Goal: Information Seeking & Learning: Check status

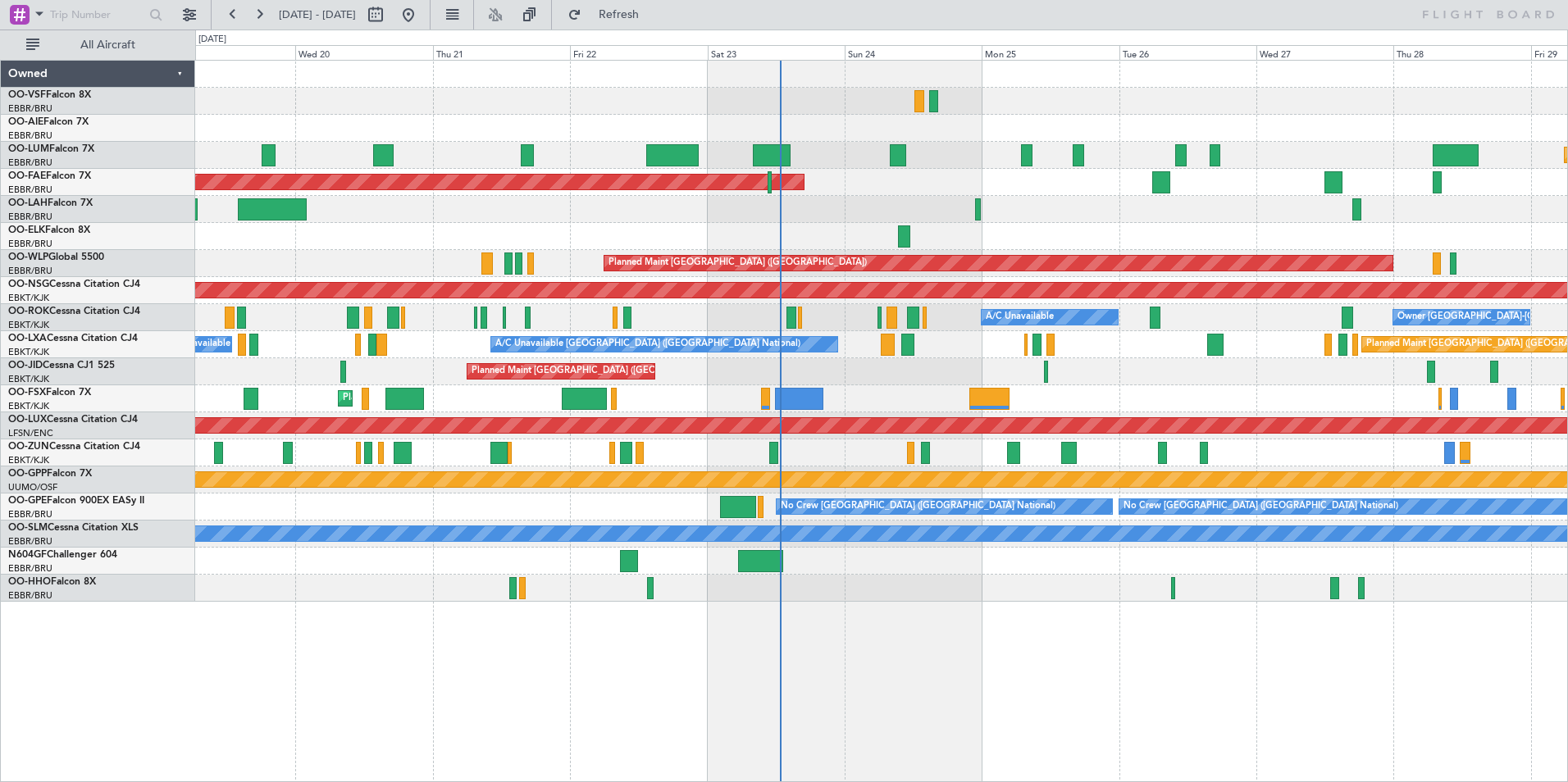
click at [893, 320] on div "Planned Maint [GEOGRAPHIC_DATA] ([GEOGRAPHIC_DATA] National) Planned Maint [GEO…" at bounding box center [881, 331] width 1372 height 541
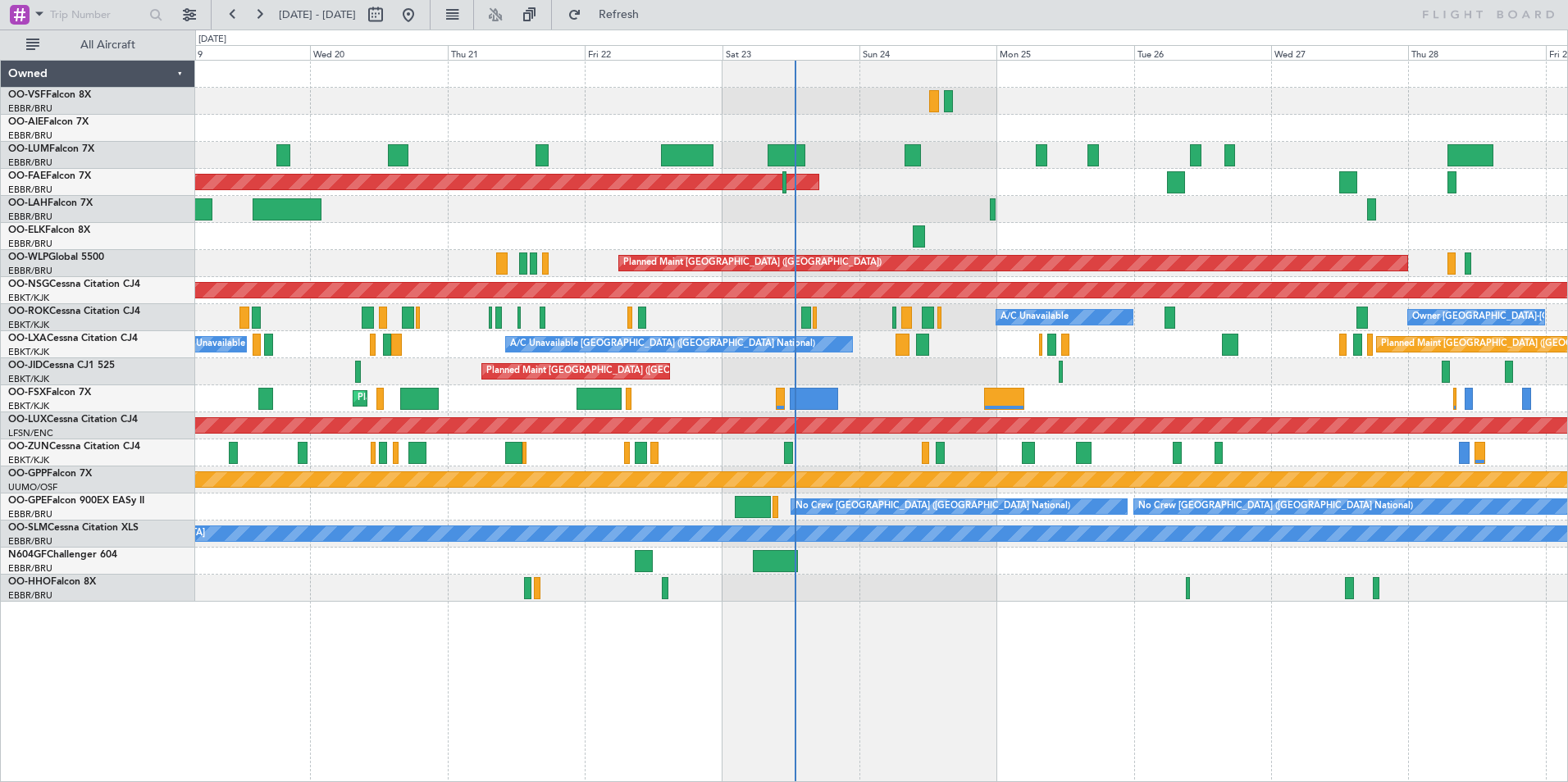
click at [881, 190] on div "Planned Maint Kortrijk-[GEOGRAPHIC_DATA]" at bounding box center [881, 182] width 1372 height 27
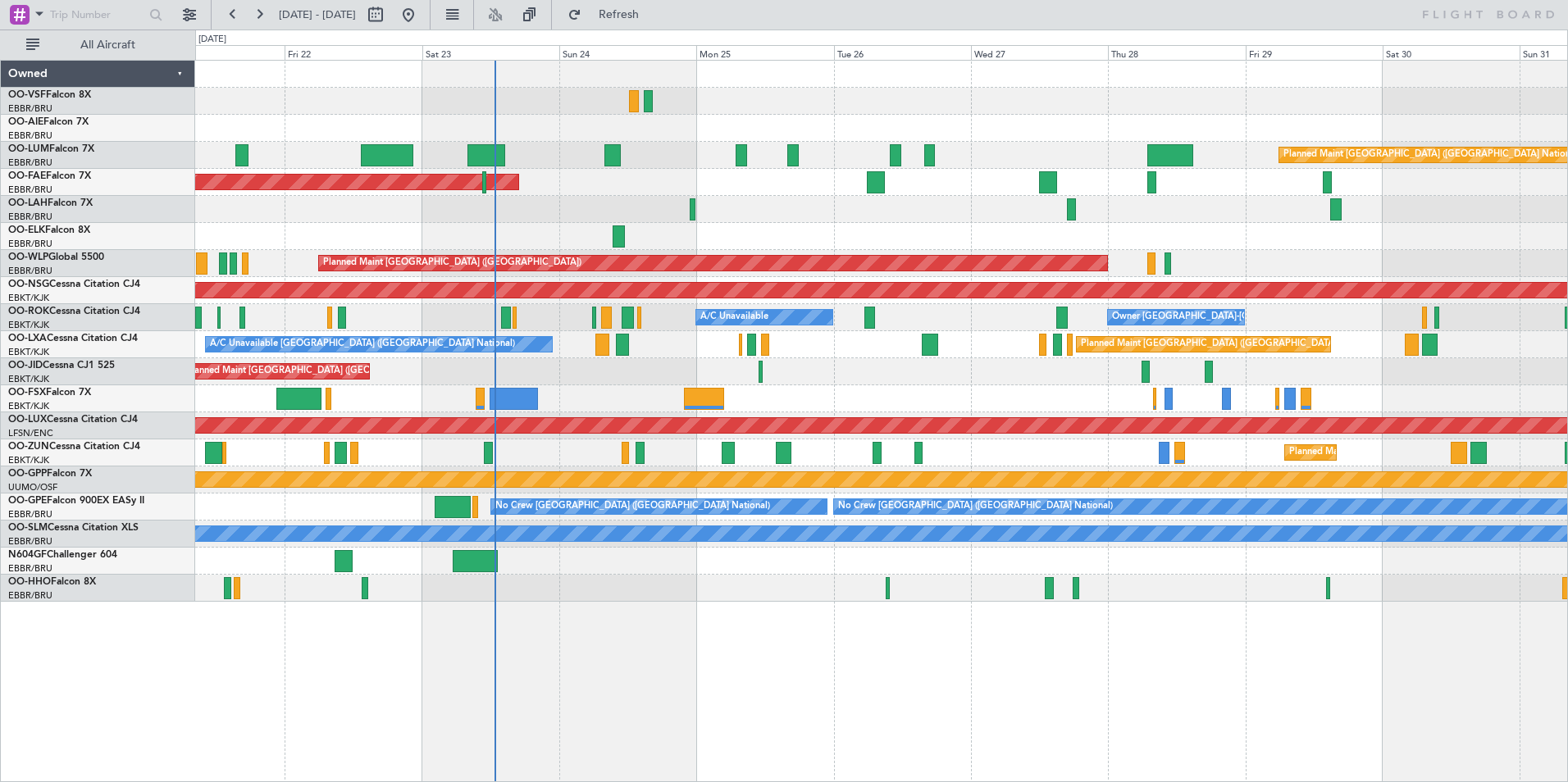
click at [744, 168] on div "Planned Maint [GEOGRAPHIC_DATA] ([GEOGRAPHIC_DATA] National)" at bounding box center [881, 155] width 1372 height 27
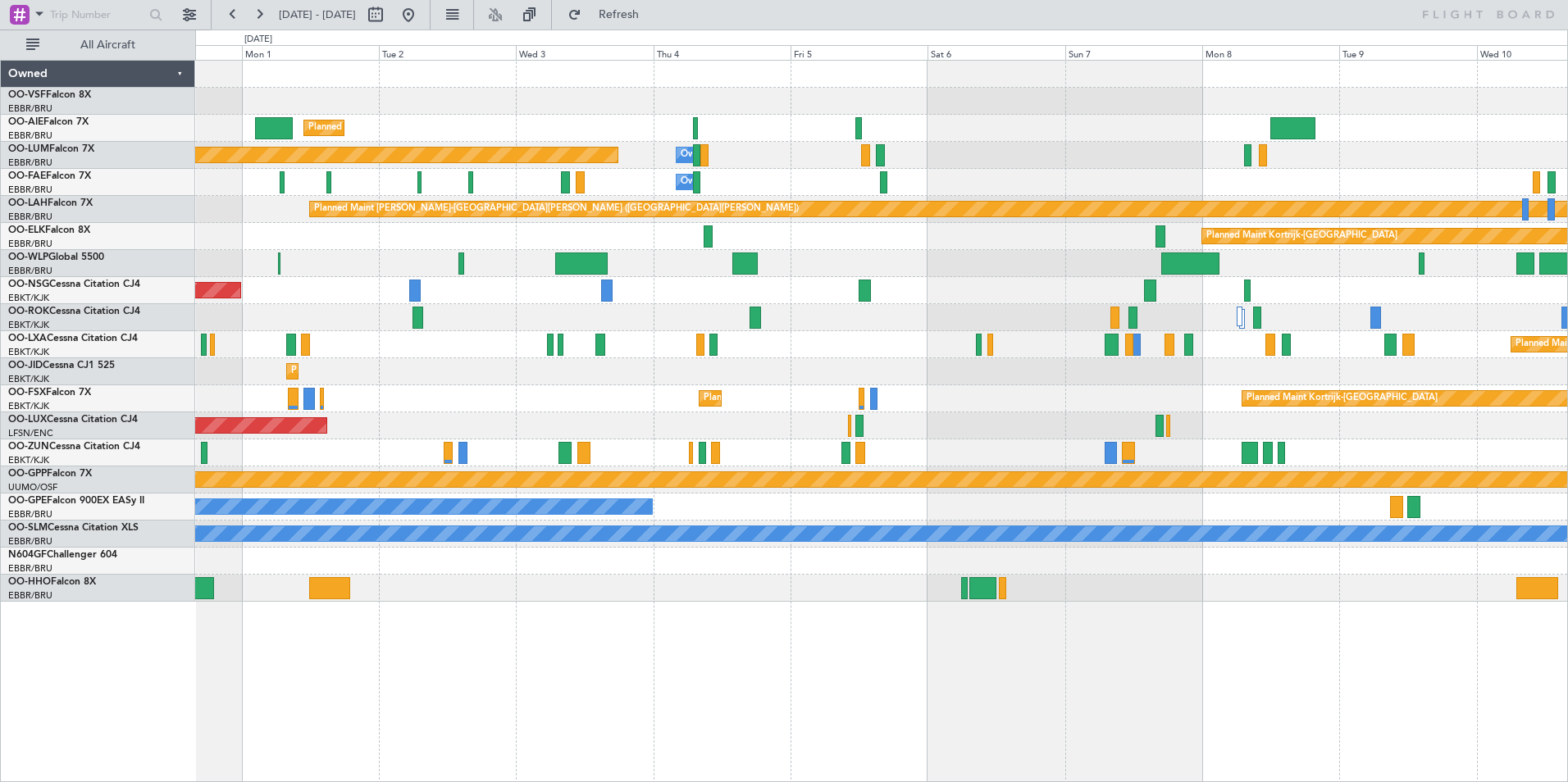
click at [902, 179] on div "Owner Melsbroek Air Base" at bounding box center [881, 182] width 1372 height 27
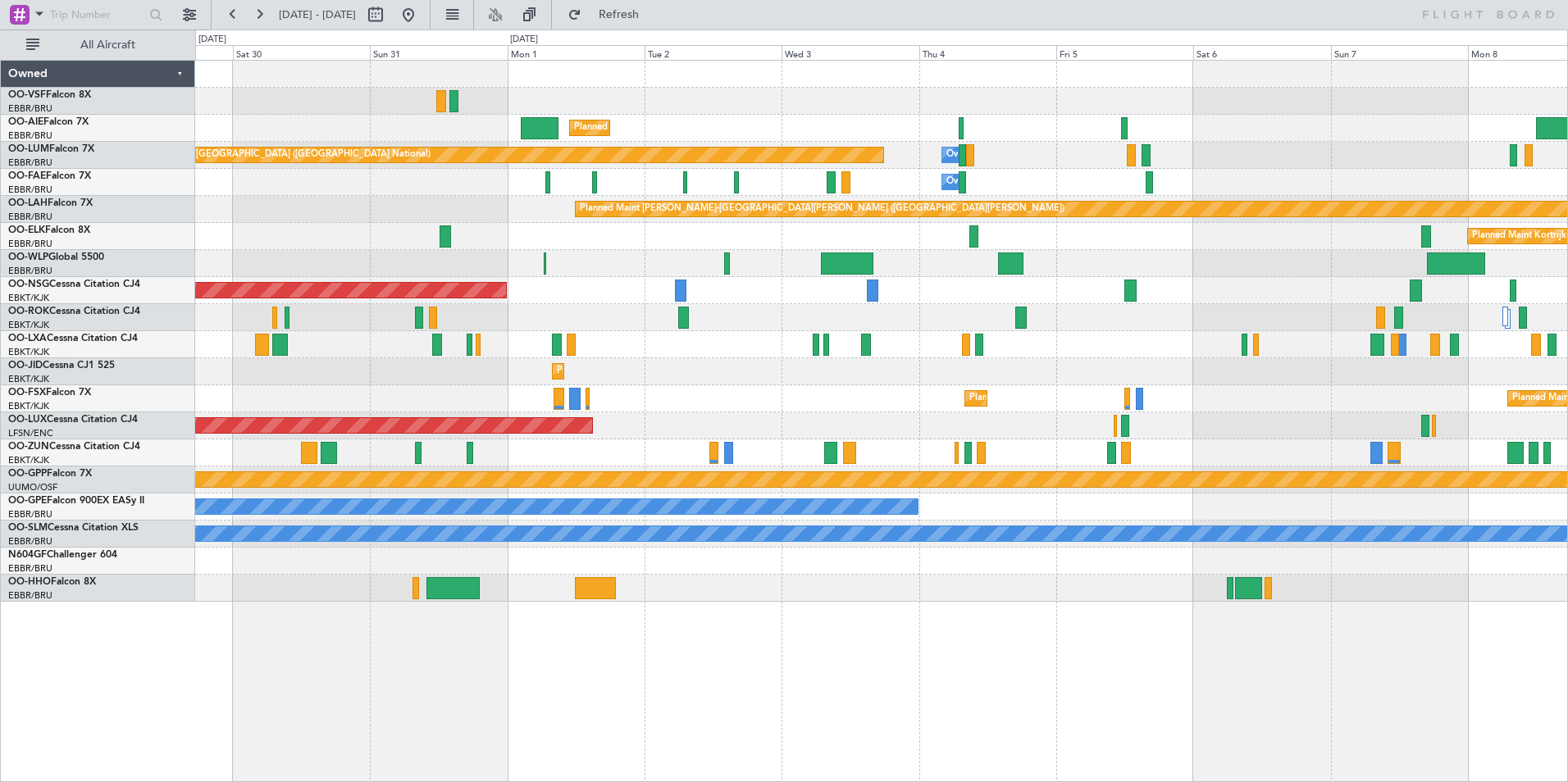
click at [642, 241] on div "Planned Maint [GEOGRAPHIC_DATA] ([GEOGRAPHIC_DATA]) Planned Maint [GEOGRAPHIC_D…" at bounding box center [881, 331] width 1372 height 541
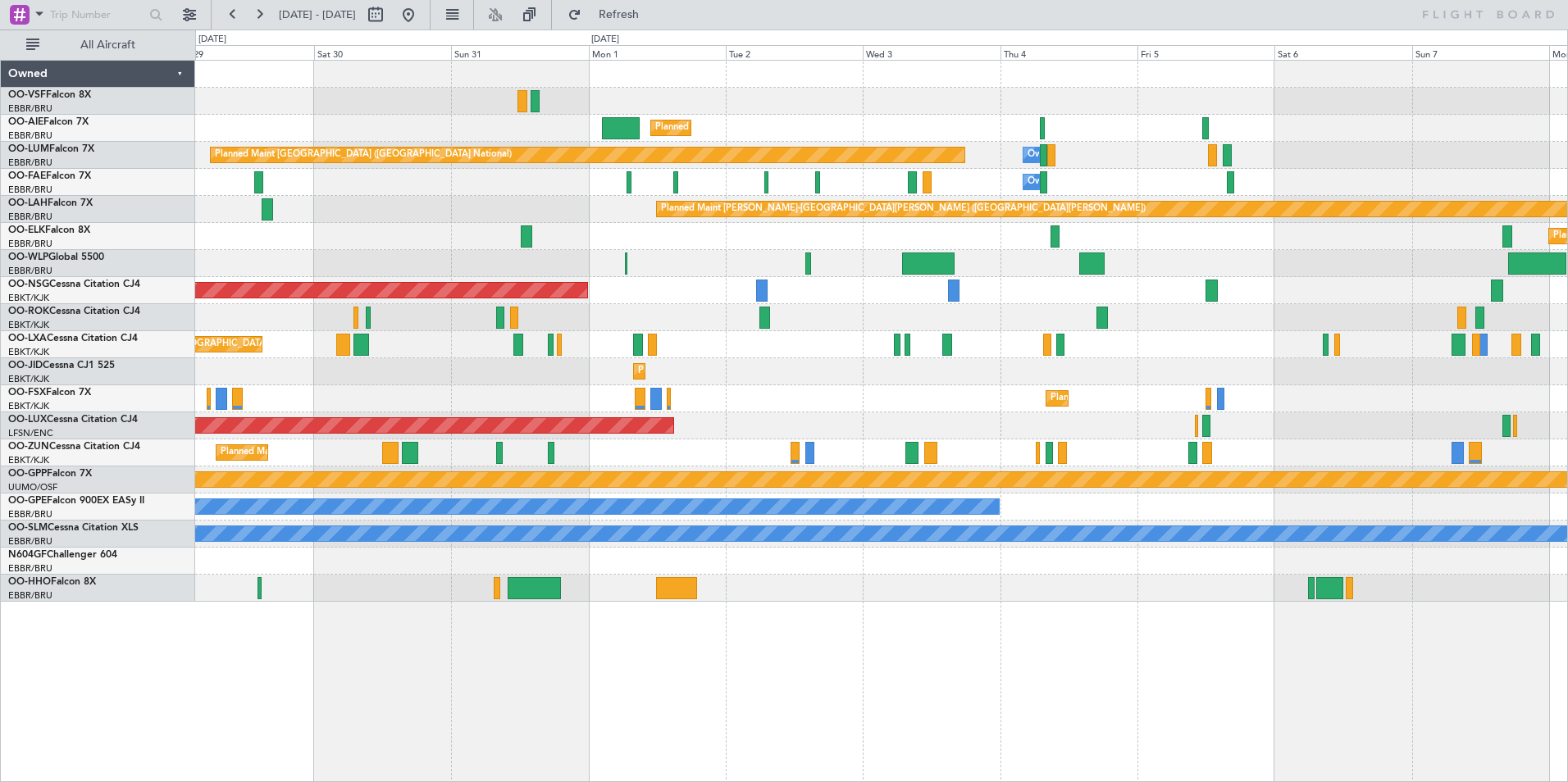
click at [698, 305] on div "Owner [GEOGRAPHIC_DATA]-[GEOGRAPHIC_DATA]" at bounding box center [881, 318] width 1372 height 27
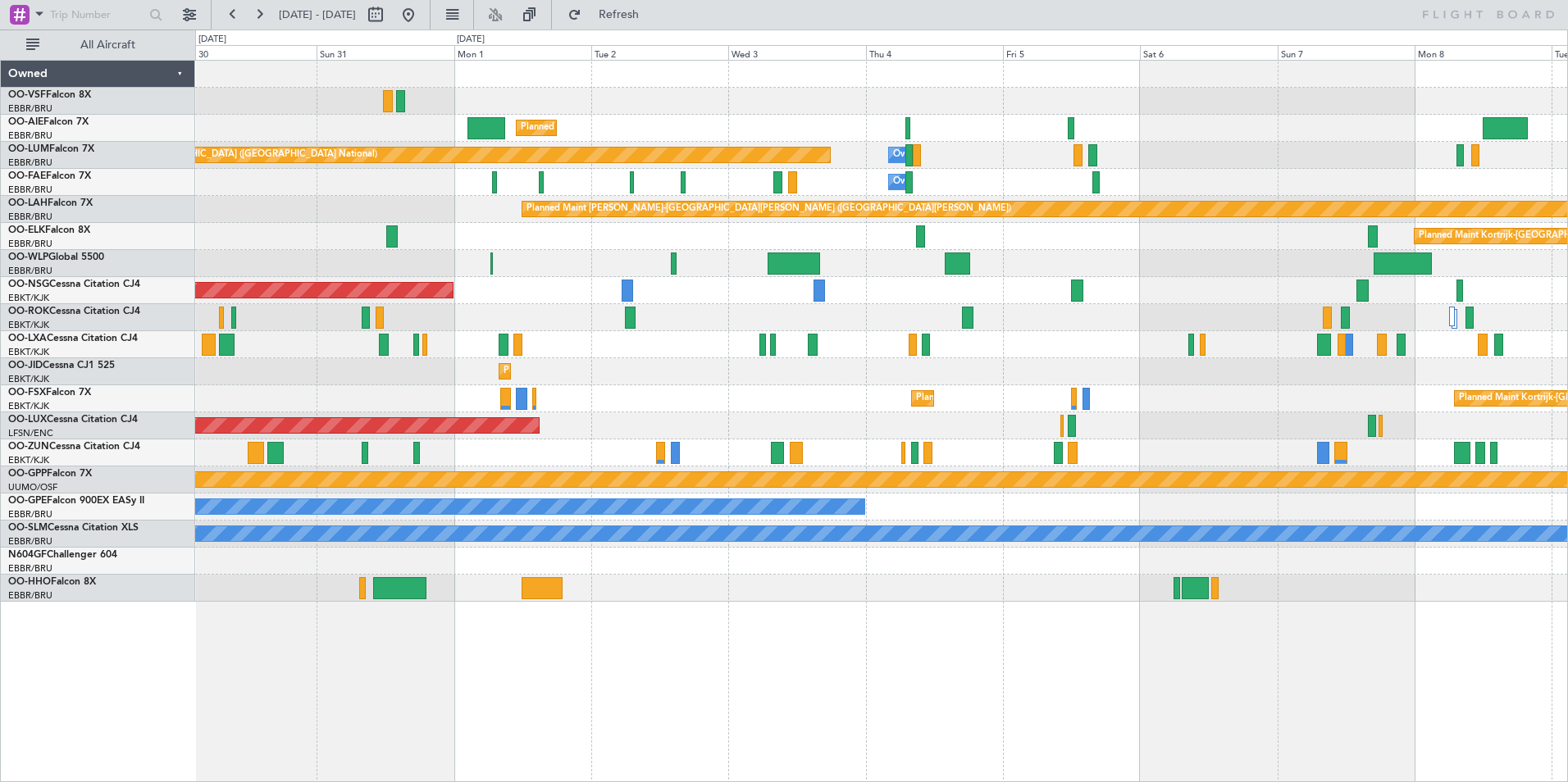
click at [428, 180] on div "Owner Melsbroek Air Base" at bounding box center [881, 182] width 1372 height 27
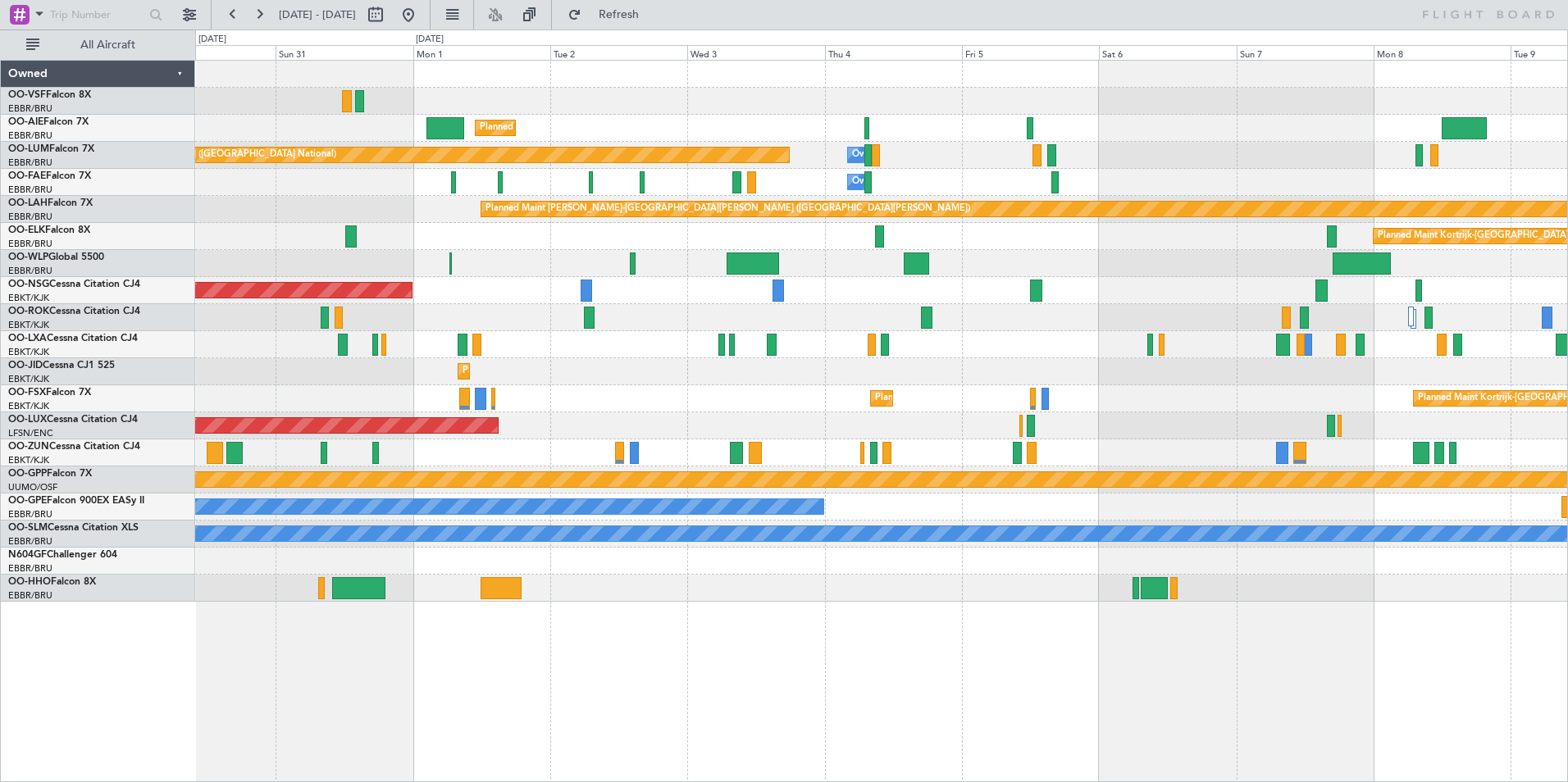
click at [1007, 146] on div "Planned Maint [GEOGRAPHIC_DATA] ([GEOGRAPHIC_DATA] National) Owner [GEOGRAPHIC_…" at bounding box center [881, 155] width 1372 height 27
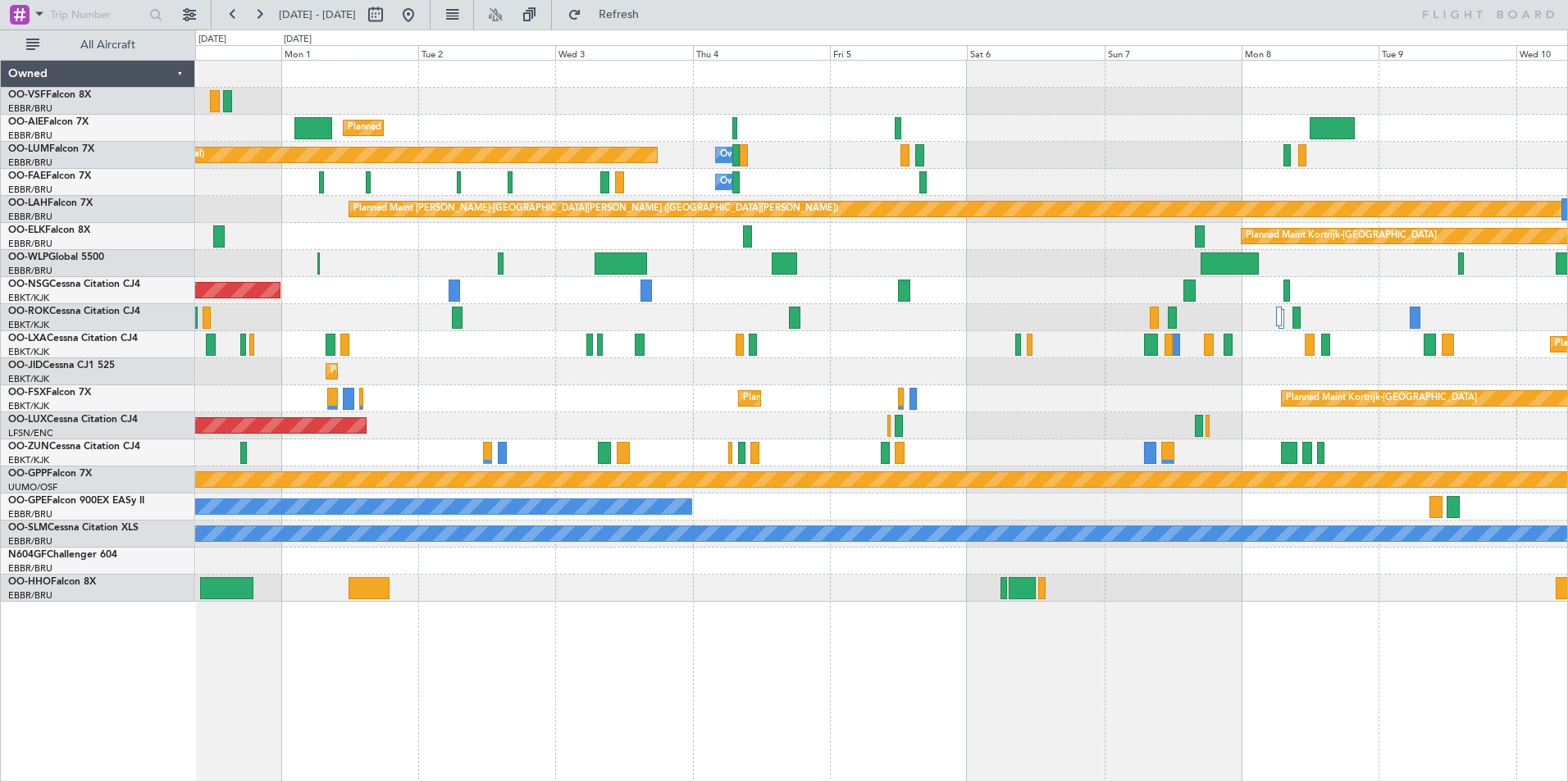
click at [985, 240] on div "Planned Maint [GEOGRAPHIC_DATA] ([GEOGRAPHIC_DATA]) Planned Maint [GEOGRAPHIC_D…" at bounding box center [881, 331] width 1372 height 541
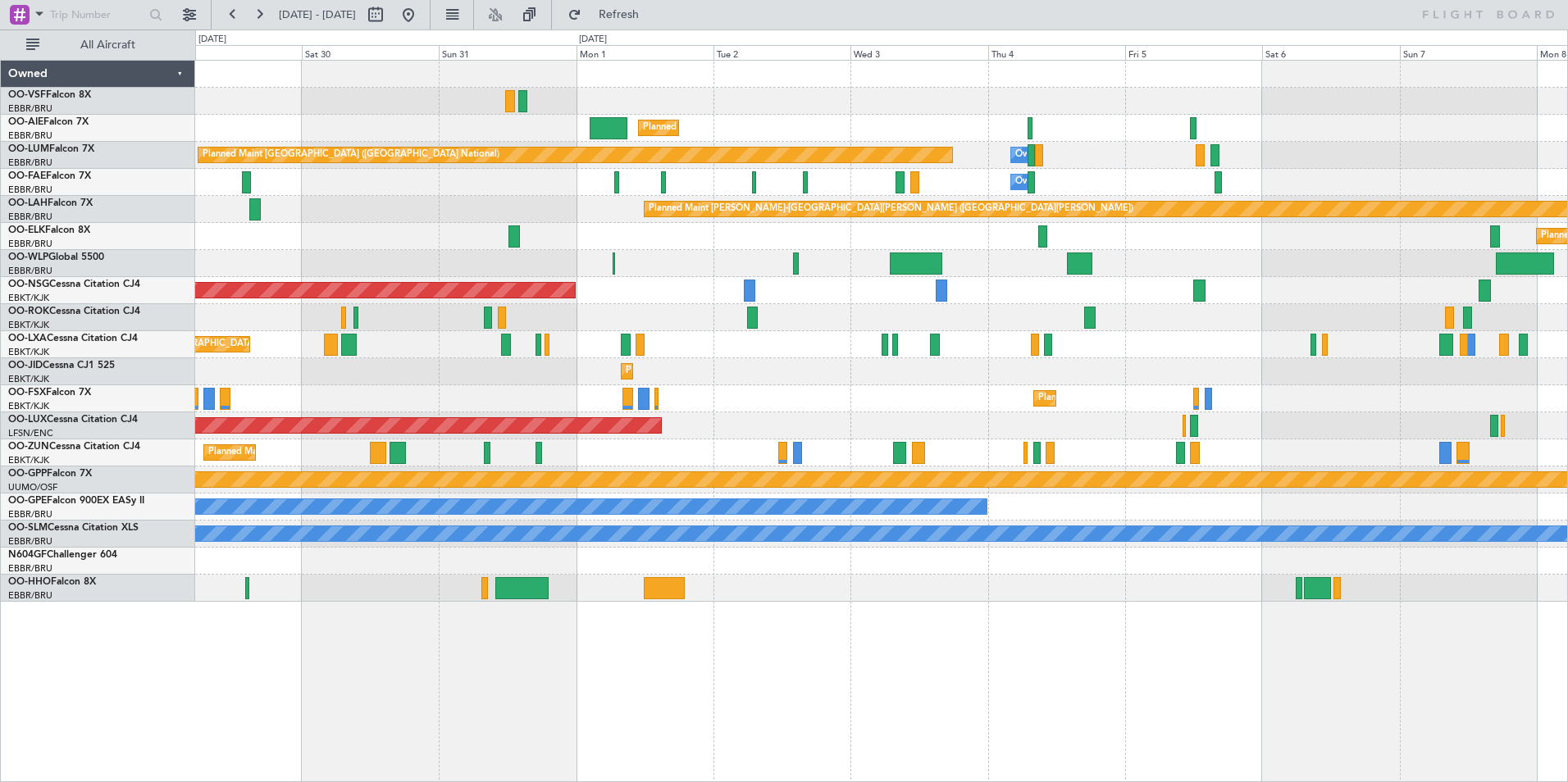
click at [1090, 424] on div "Planned Maint [GEOGRAPHIC_DATA] ([GEOGRAPHIC_DATA])" at bounding box center [881, 426] width 1372 height 27
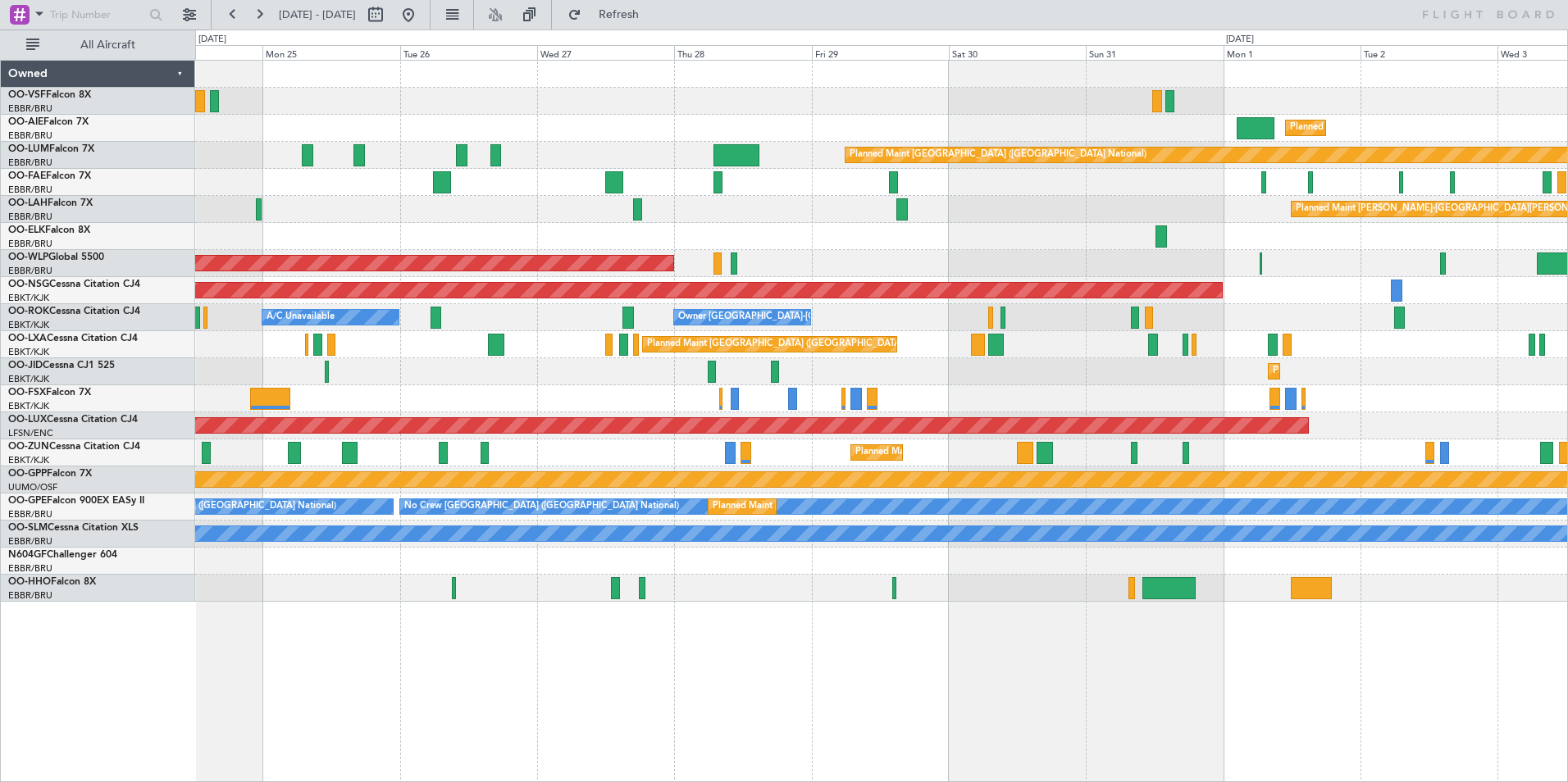
click at [985, 367] on div "Planned Maint Kortrijk-[GEOGRAPHIC_DATA] Planned Maint [GEOGRAPHIC_DATA] ([GEOG…" at bounding box center [881, 371] width 1372 height 27
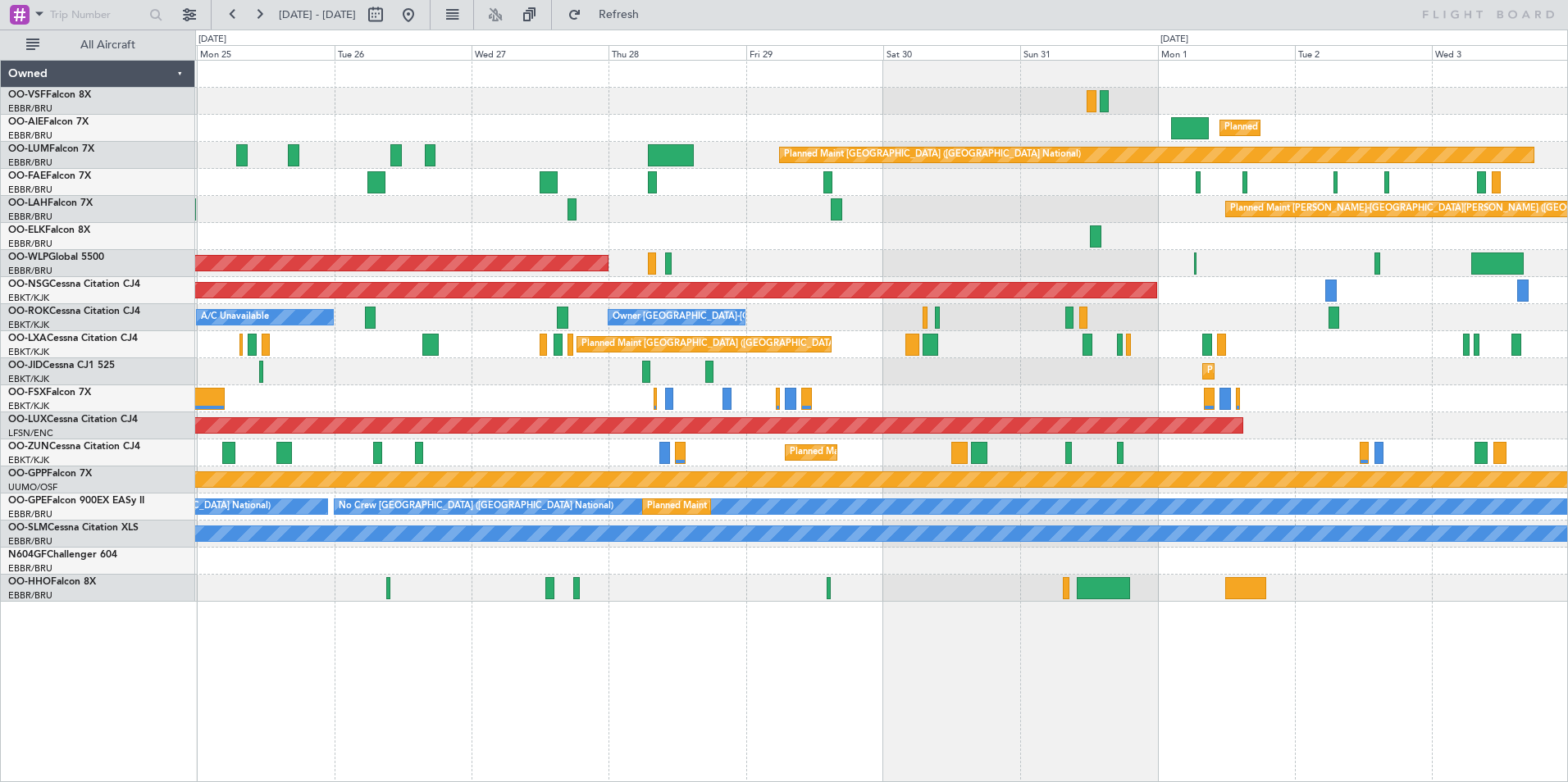
click at [781, 317] on div "Owner [GEOGRAPHIC_DATA]-[GEOGRAPHIC_DATA] A/C Unavailable" at bounding box center [881, 318] width 1372 height 27
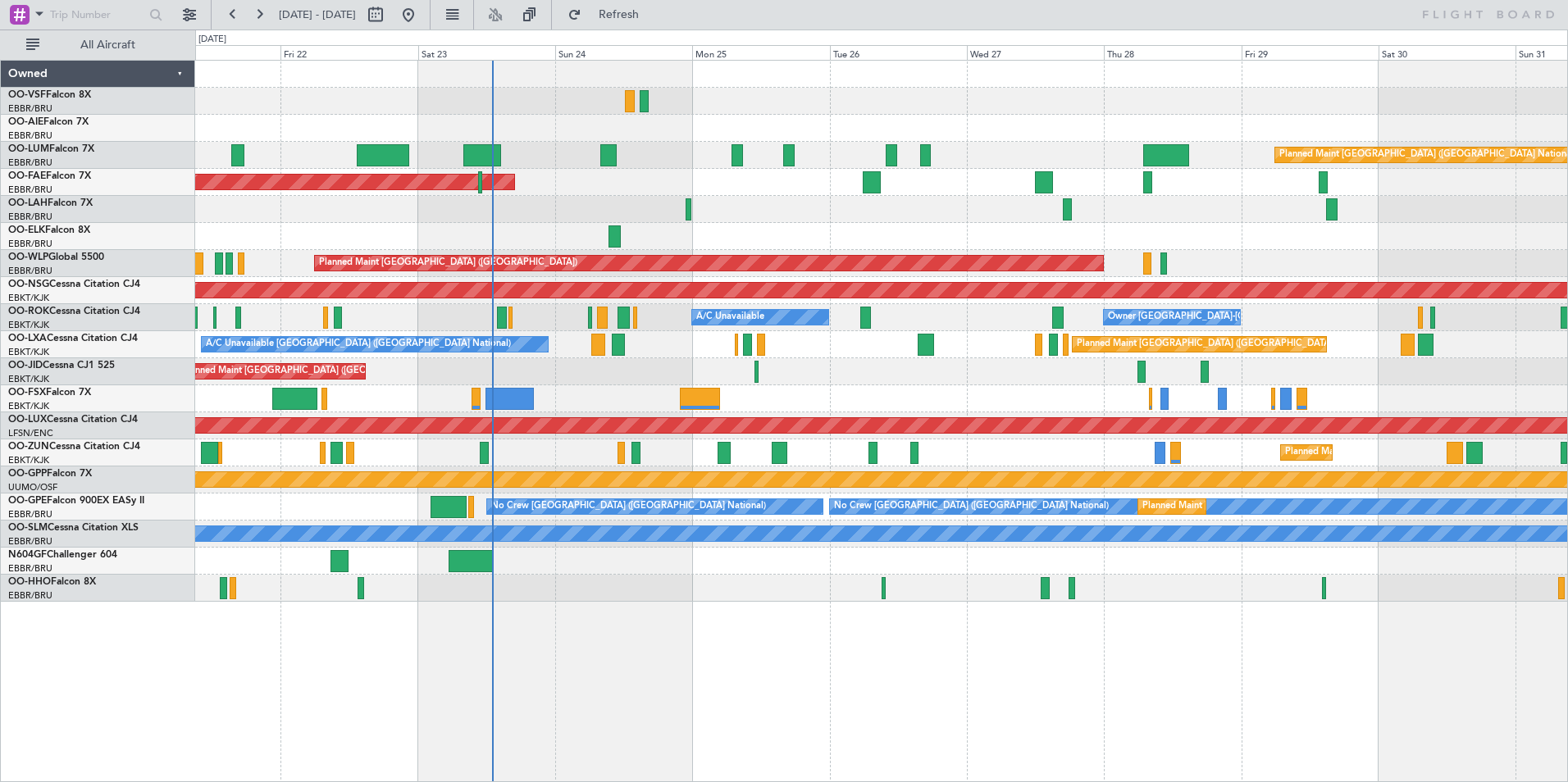
click at [1090, 628] on div "Planned Maint [GEOGRAPHIC_DATA] ([GEOGRAPHIC_DATA]) Planned Maint [GEOGRAPHIC_D…" at bounding box center [881, 420] width 1373 height 722
